Goal: Task Accomplishment & Management: Manage account settings

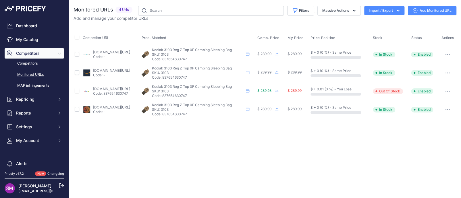
click at [116, 89] on link "ebay.com/itm/186288518969?prirule_jdsnikfkfjsd=9996" at bounding box center [111, 89] width 37 height 4
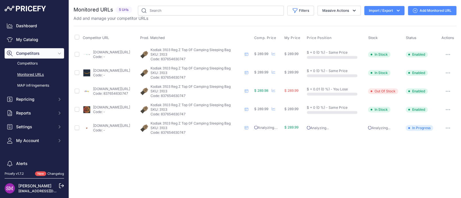
click at [185, 92] on p "SKU: 3103" at bounding box center [196, 91] width 92 height 5
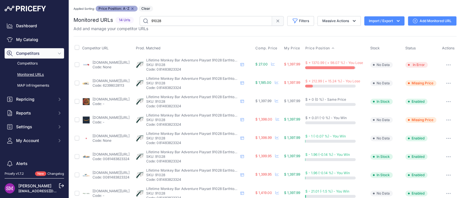
click at [114, 81] on link "homedepot.com/p/lifetime-earthtone-colors-monkey-bar-adventure-swing-set-91028/…" at bounding box center [110, 81] width 37 height 4
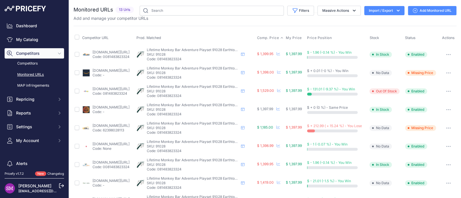
click at [279, 39] on span "Comp. Price" at bounding box center [268, 38] width 22 height 5
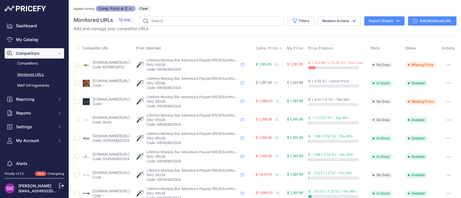
click at [442, 64] on button "button" at bounding box center [447, 65] width 11 height 8
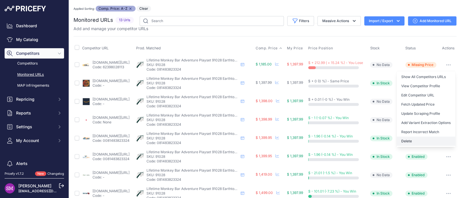
click at [403, 141] on button "Delete" at bounding box center [425, 141] width 59 height 9
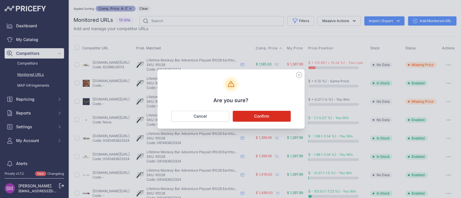
click at [264, 115] on button "Confirm" at bounding box center [261, 116] width 58 height 11
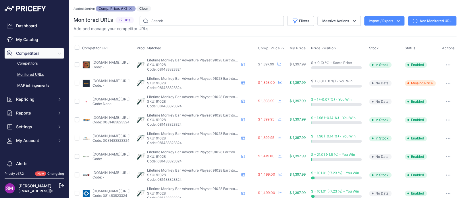
click at [120, 135] on link "shedsdirect.com/metal-swing-sets/1862-lifetime-monkey-bar-adventure-earthtone-9…" at bounding box center [110, 136] width 37 height 4
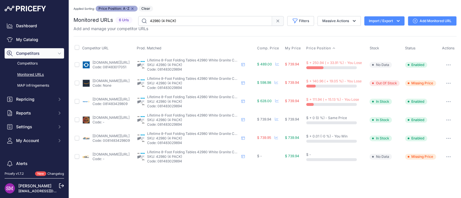
click at [444, 156] on button "button" at bounding box center [447, 157] width 11 height 8
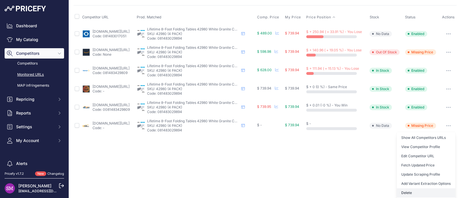
click at [405, 191] on button "Delete" at bounding box center [425, 192] width 59 height 9
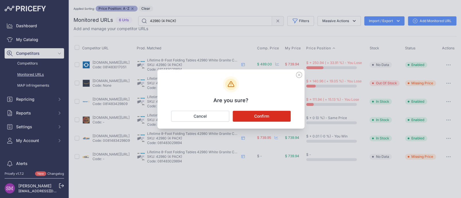
click at [259, 115] on button "Confirm" at bounding box center [261, 116] width 58 height 11
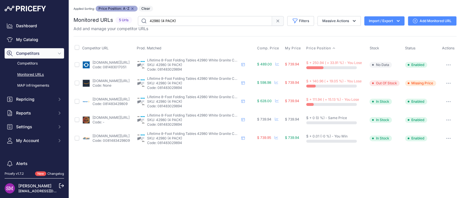
click at [116, 60] on link "samsclub.com/ip/lifetime-8-commercial-grade-folding-table-4pk/13627415188?bvsta…" at bounding box center [110, 62] width 37 height 4
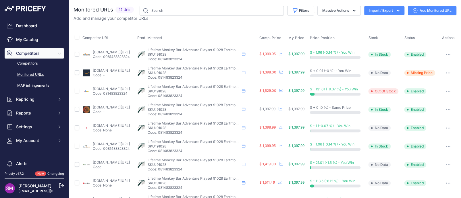
click at [109, 162] on link "backyardoas.com/products/lifetime-monkey-bar-adventure-swing-set-earthtone-9102…" at bounding box center [111, 162] width 37 height 4
